Goal: Task Accomplishment & Management: Manage account settings

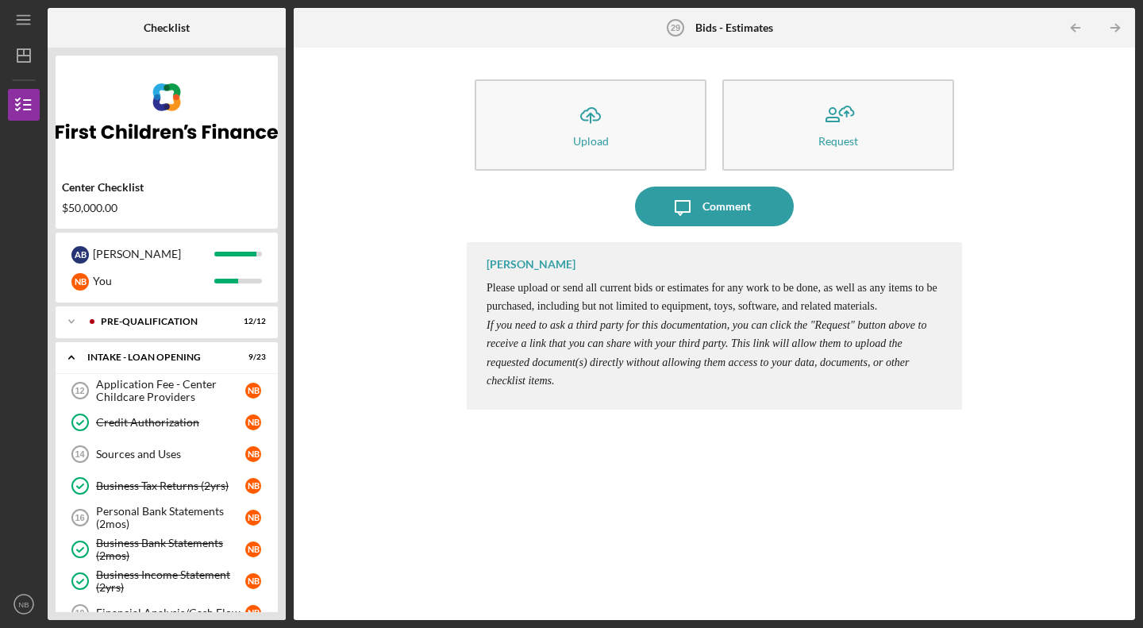
click at [28, 597] on icon "NB" at bounding box center [24, 604] width 32 height 40
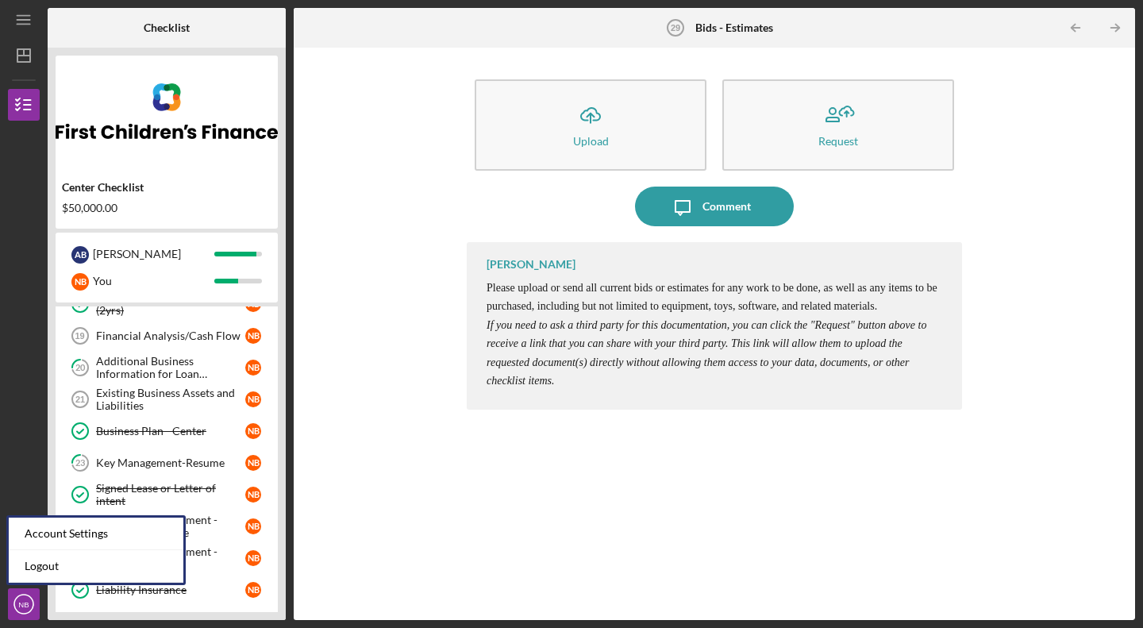
click at [54, 561] on link "Logout" at bounding box center [96, 566] width 175 height 33
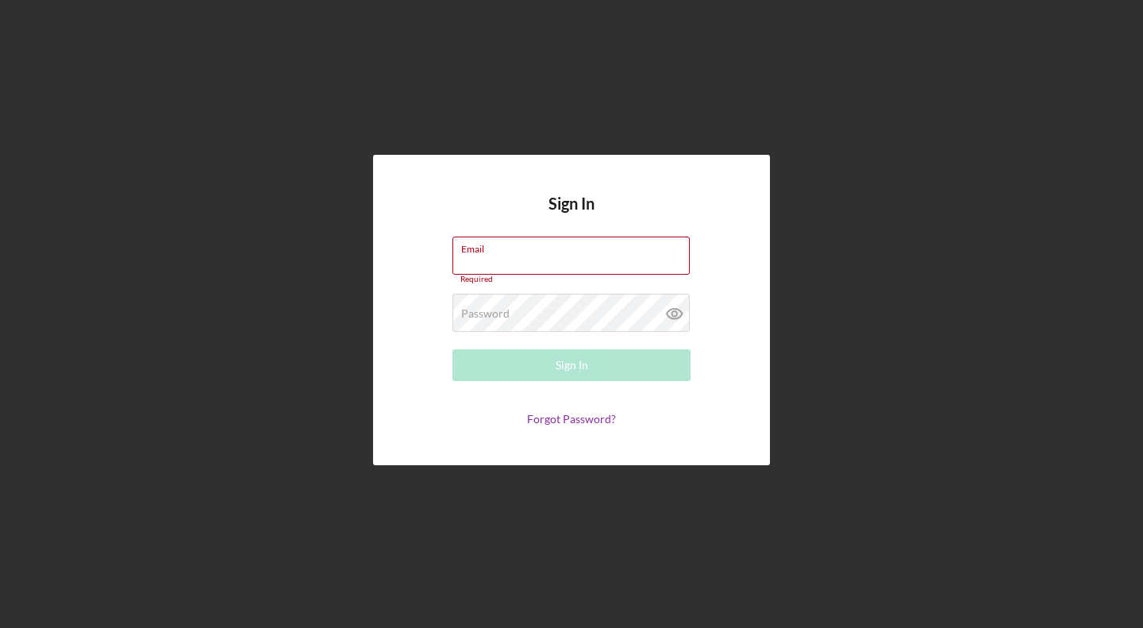
type input "[EMAIL_ADDRESS][DOMAIN_NAME]"
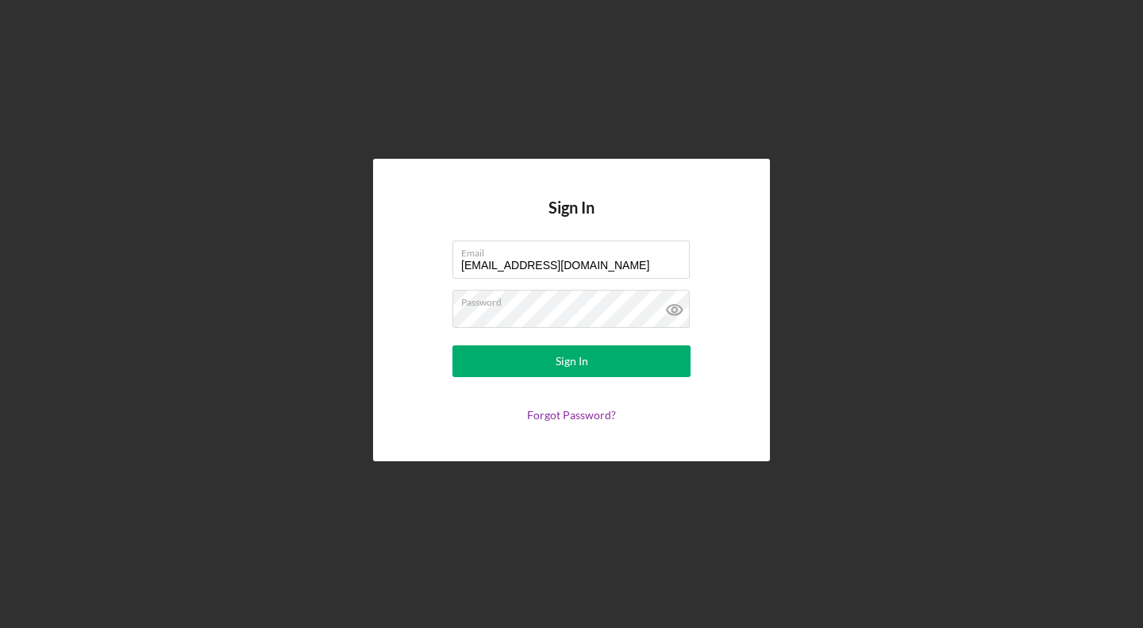
click at [561, 361] on div "Sign In" at bounding box center [572, 361] width 33 height 32
